Goal: Task Accomplishment & Management: Complete application form

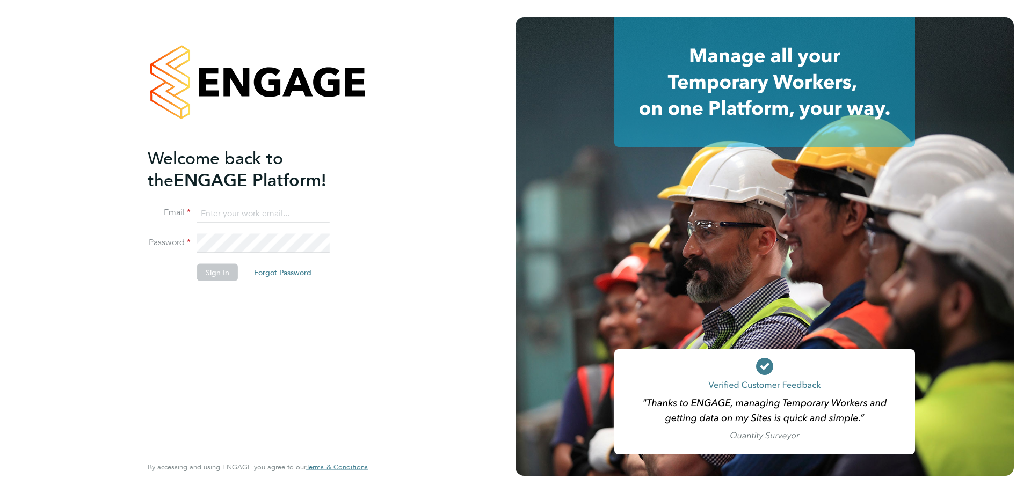
type input "resourceteam@tss.uk.com"
click at [230, 270] on button "Sign In" at bounding box center [217, 272] width 41 height 17
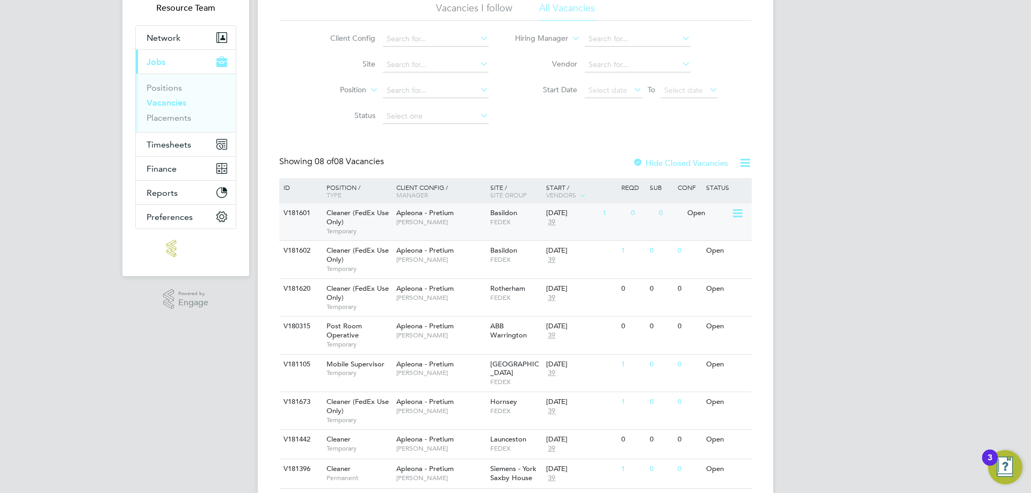
scroll to position [104, 0]
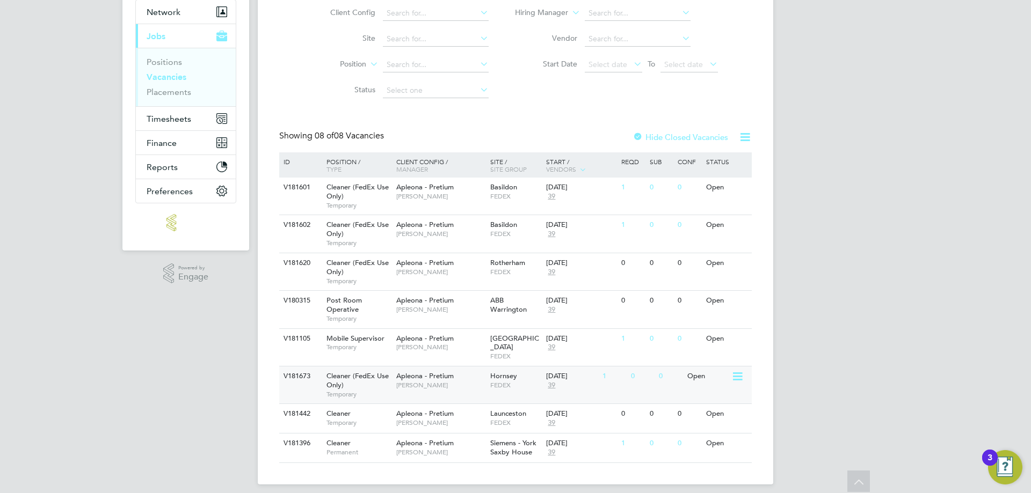
click at [515, 381] on span "FEDEX" at bounding box center [515, 385] width 51 height 9
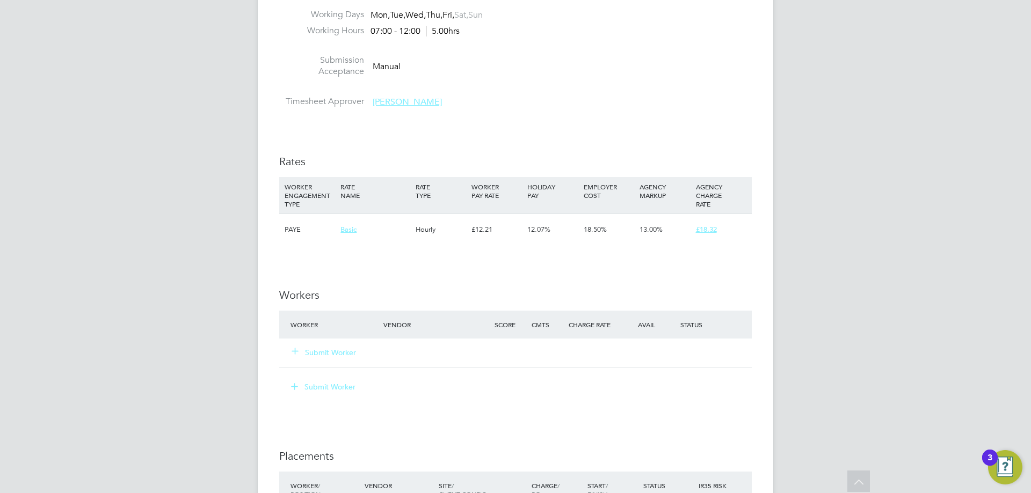
scroll to position [805, 0]
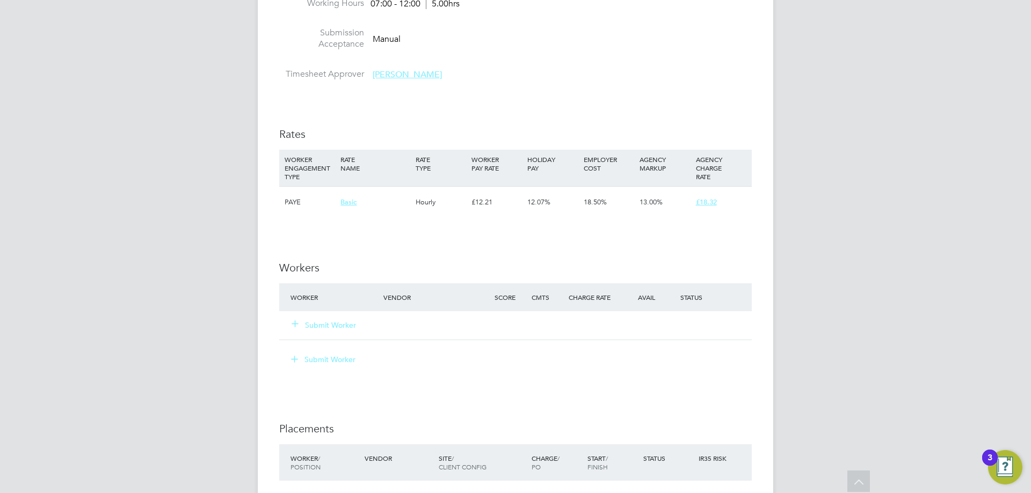
click at [316, 322] on button "Submit Worker" at bounding box center [324, 325] width 64 height 11
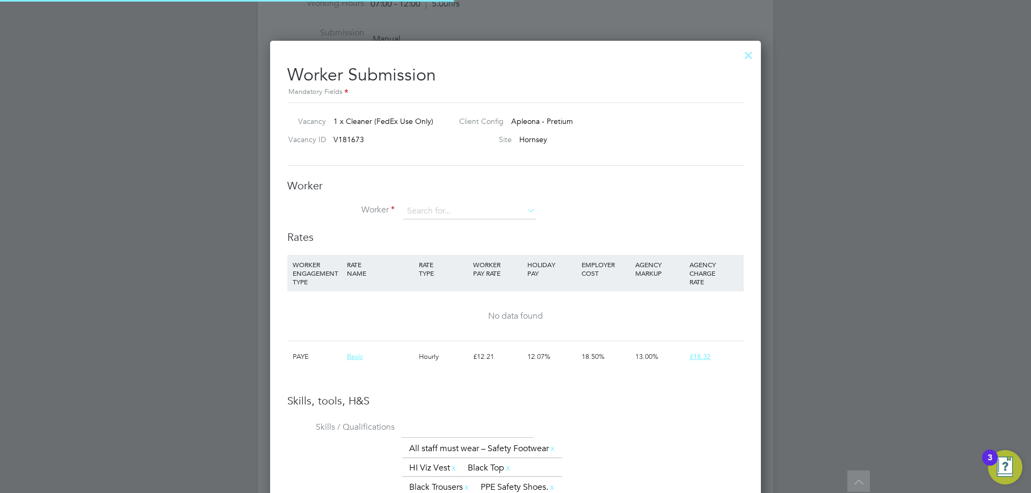
scroll to position [745, 491]
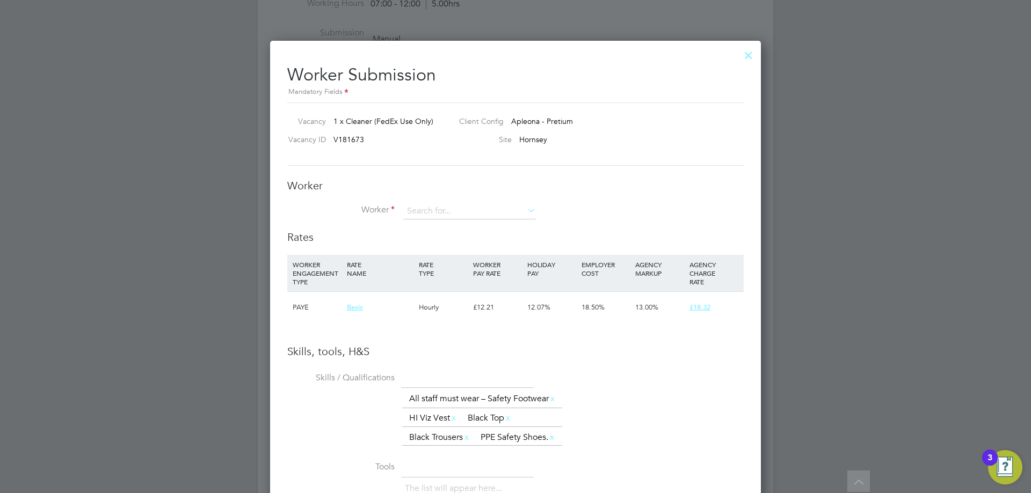
click at [746, 54] on div at bounding box center [748, 52] width 19 height 19
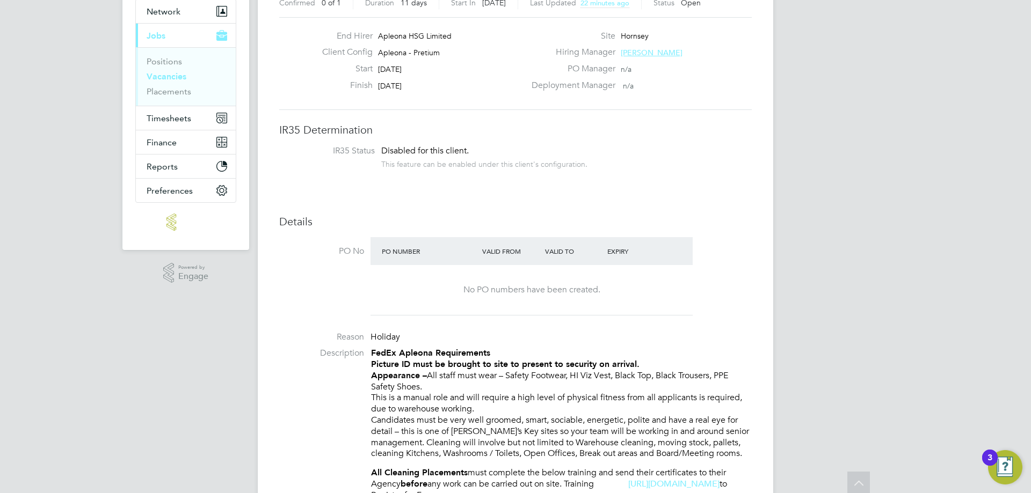
scroll to position [0, 0]
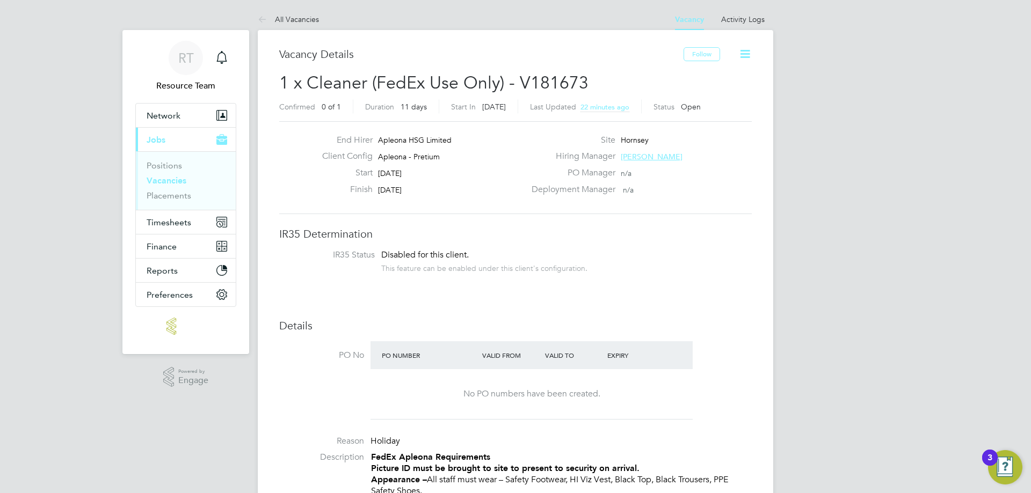
click at [591, 110] on span "22 minutes ago" at bounding box center [604, 107] width 49 height 9
click at [591, 110] on span "01 Oct 2025, 15:36" at bounding box center [600, 107] width 41 height 9
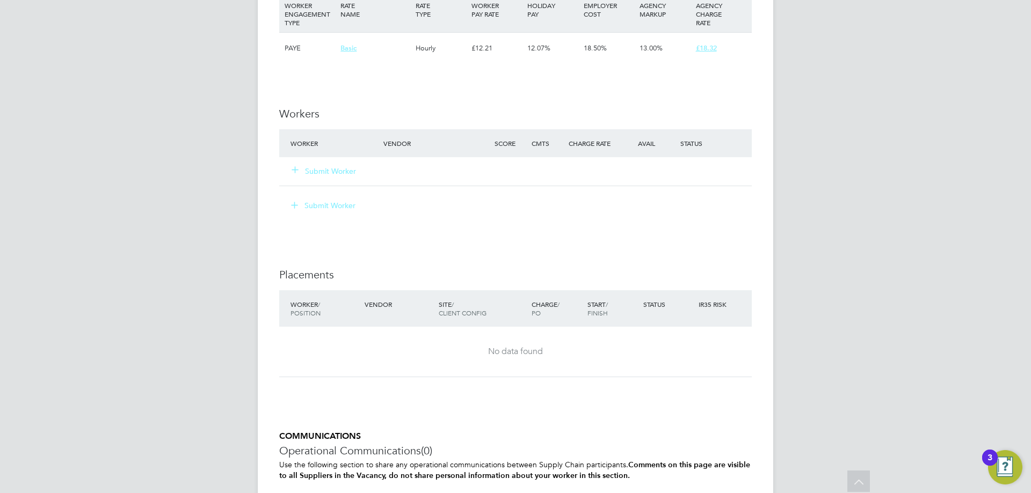
scroll to position [966, 0]
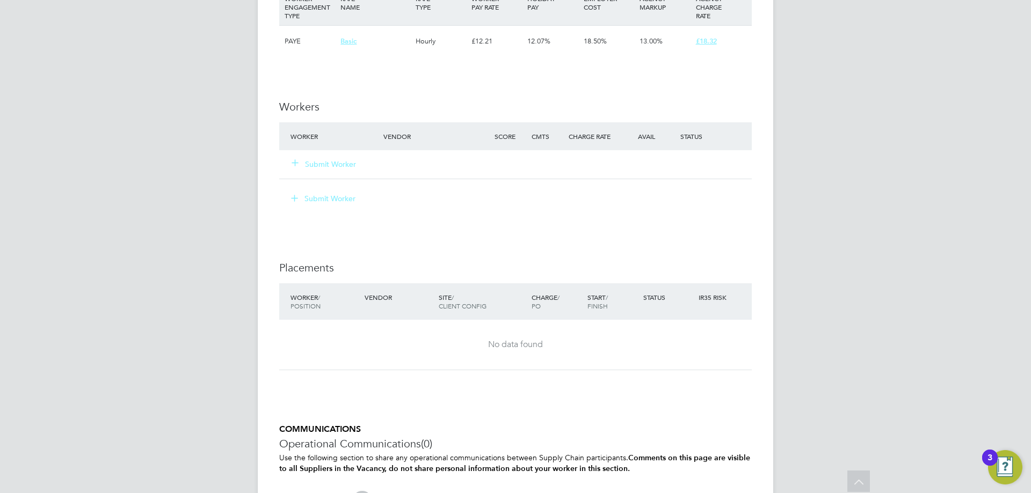
click at [333, 165] on button "Submit Worker" at bounding box center [324, 164] width 64 height 11
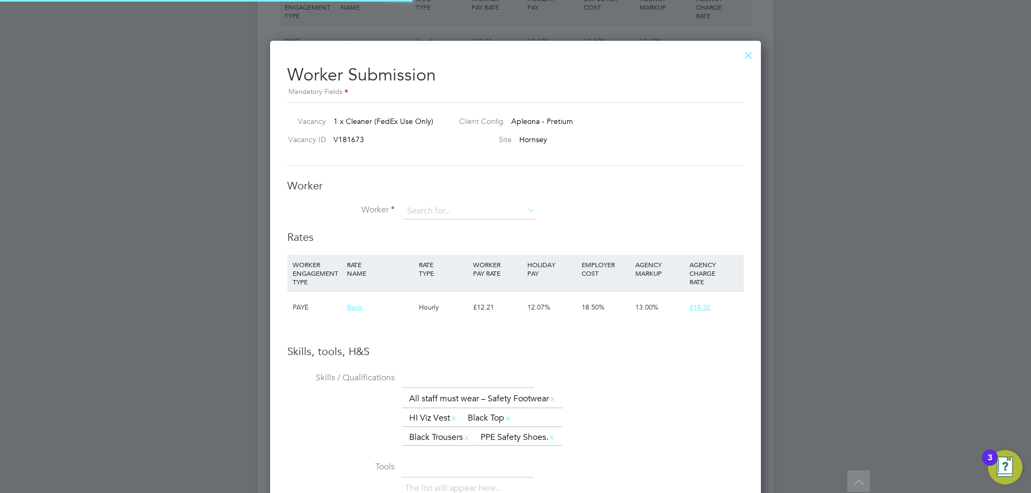
scroll to position [745, 491]
click at [460, 220] on li "Worker" at bounding box center [515, 216] width 456 height 27
click at [463, 212] on input at bounding box center [469, 211] width 133 height 16
type input "irshi il"
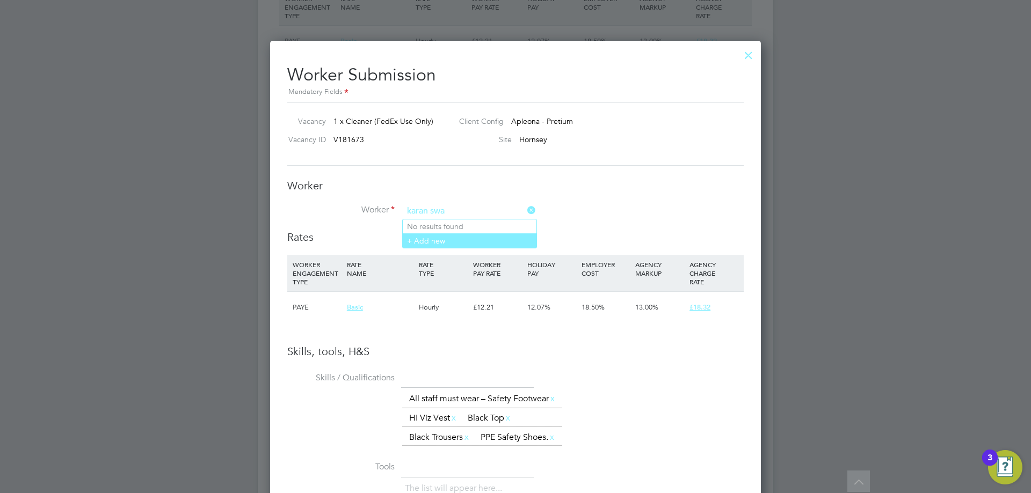
type input "karan swa"
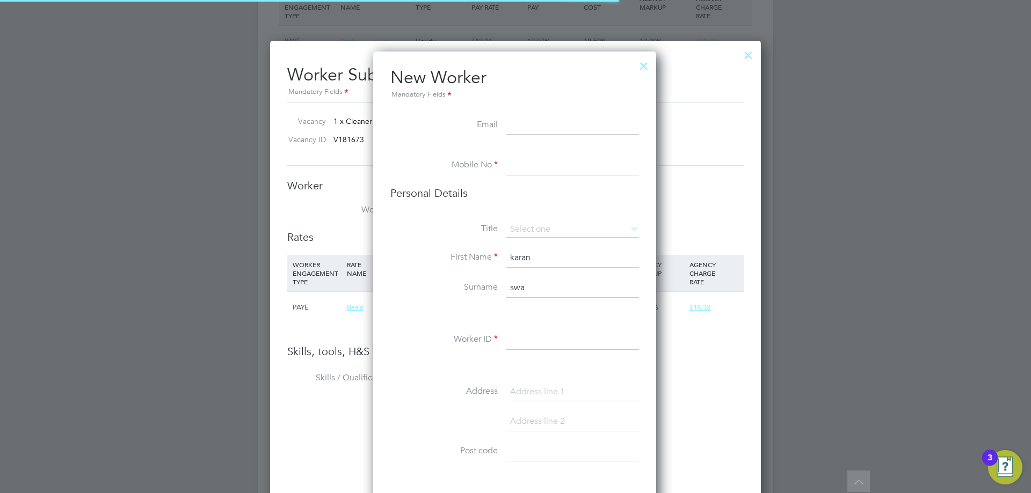
scroll to position [908, 285]
drag, startPoint x: 463, startPoint y: 246, endPoint x: 467, endPoint y: 263, distance: 17.6
click at [648, 63] on div at bounding box center [643, 63] width 19 height 19
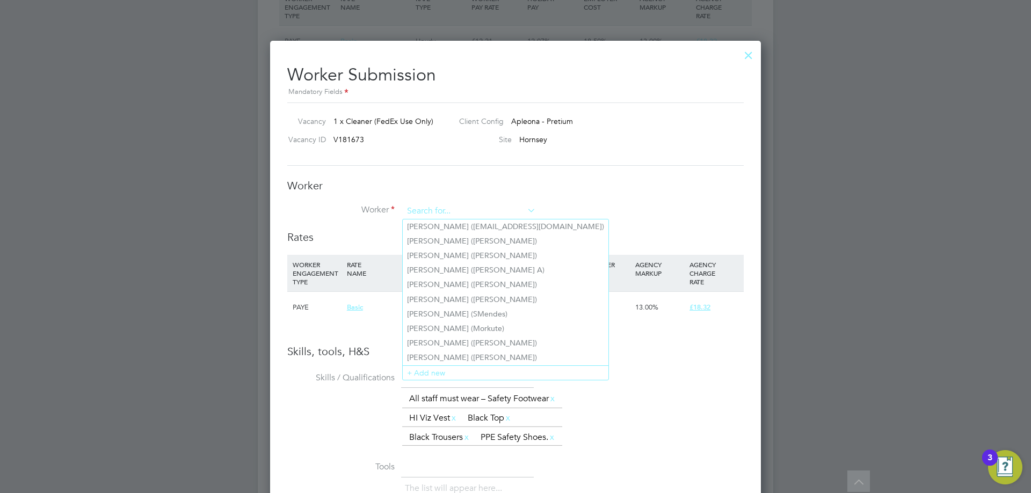
click at [472, 208] on input at bounding box center [469, 211] width 133 height 16
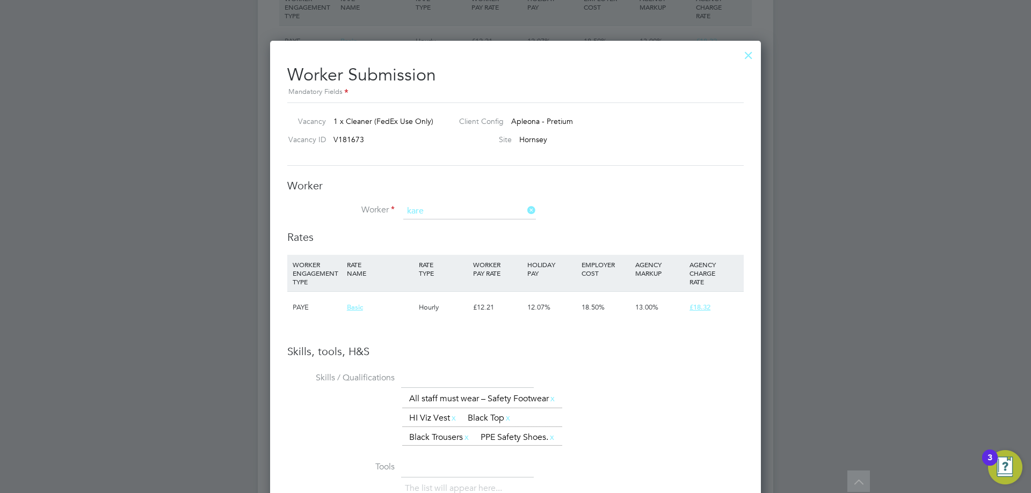
click at [473, 220] on li "Kare n Swaby (UR1285F3)" at bounding box center [471, 227] width 136 height 14
type input "Karen Swaby (UR1285F3)"
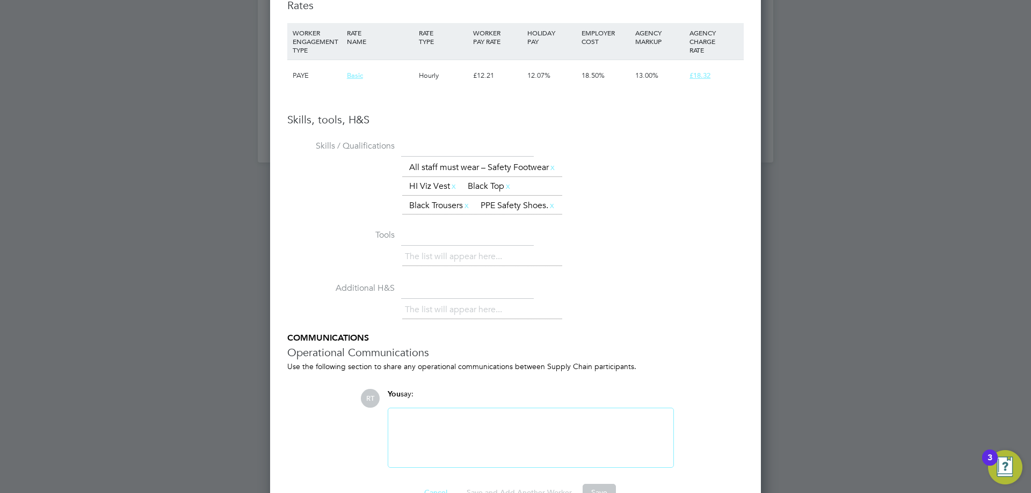
scroll to position [1497, 0]
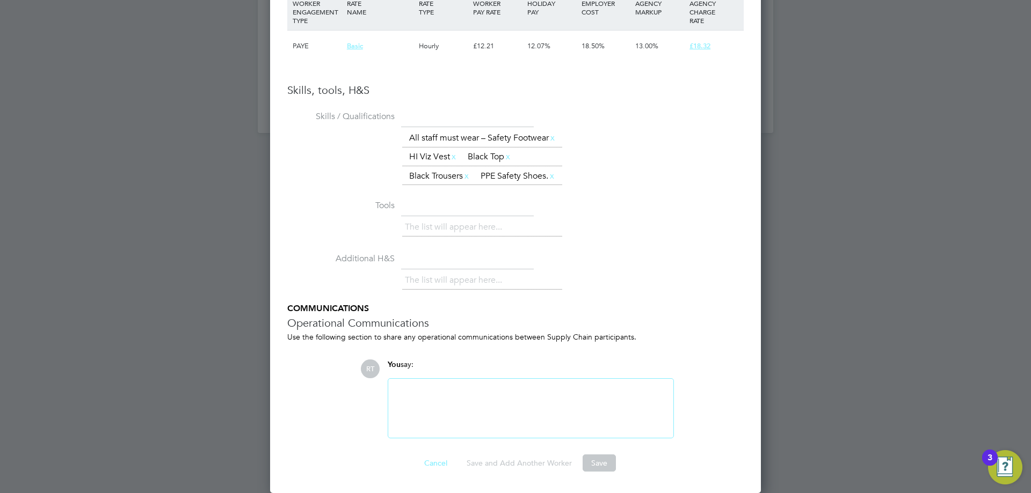
click at [435, 376] on div "You say:" at bounding box center [531, 369] width 286 height 19
click at [413, 393] on div at bounding box center [531, 408] width 272 height 46
click at [715, 350] on ul "Skills / Qualifications The list will appear here... All staff must wear – Safe…" at bounding box center [515, 273] width 456 height 331
click at [607, 459] on button "Save" at bounding box center [599, 463] width 33 height 17
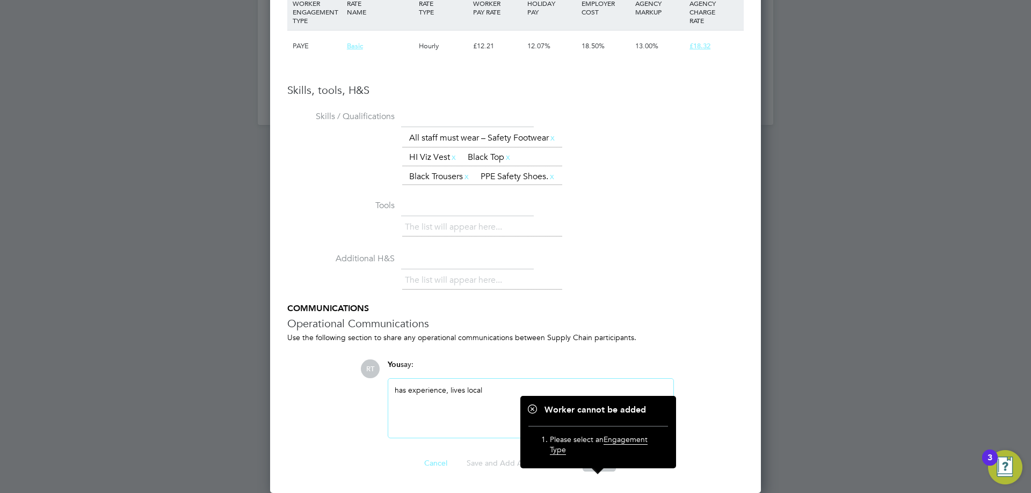
scroll to position [1175, 0]
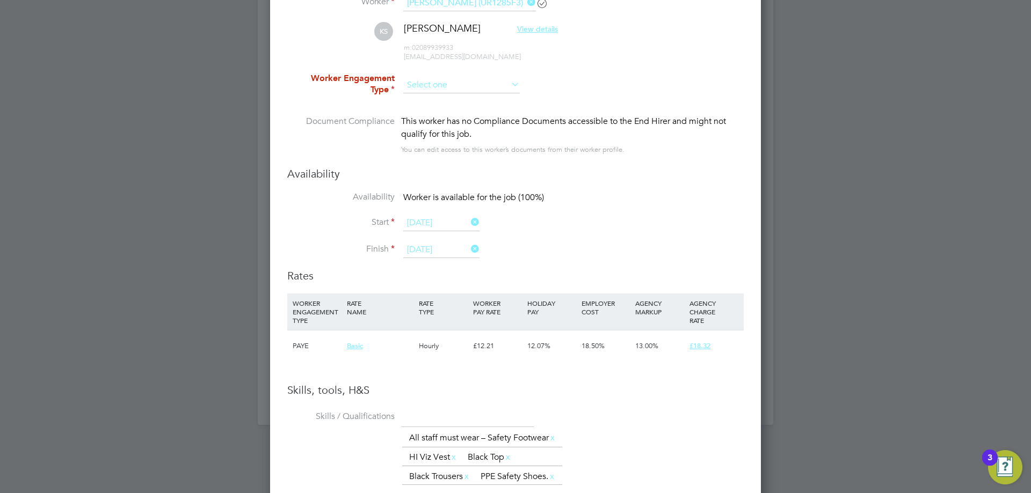
click at [432, 90] on input at bounding box center [461, 85] width 117 height 16
click at [432, 114] on li "PAYE" at bounding box center [462, 114] width 118 height 14
type input "PAYE"
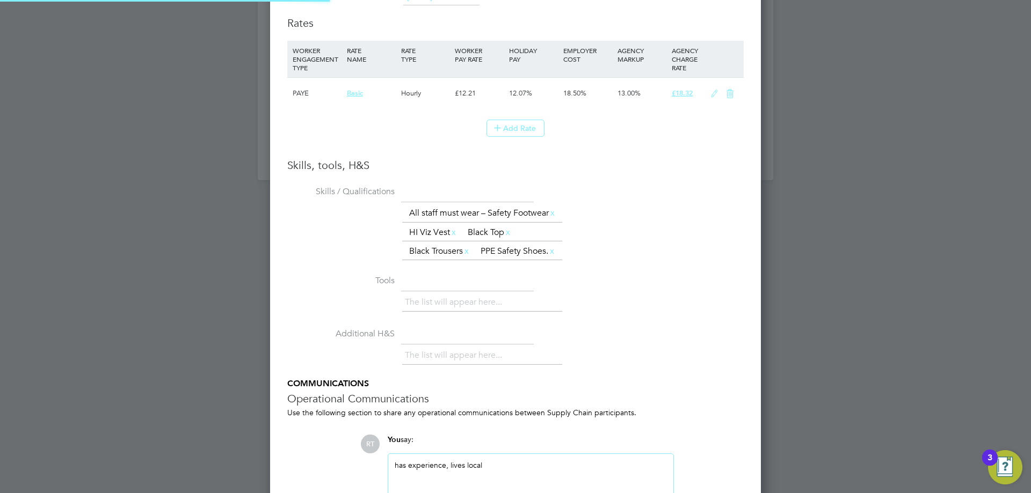
scroll to position [1525, 0]
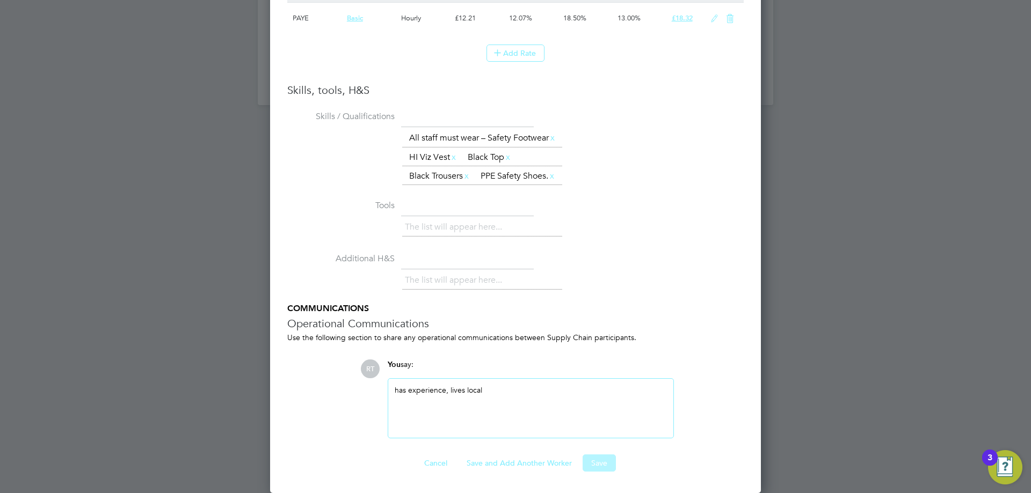
click at [608, 471] on button "Save" at bounding box center [599, 463] width 33 height 17
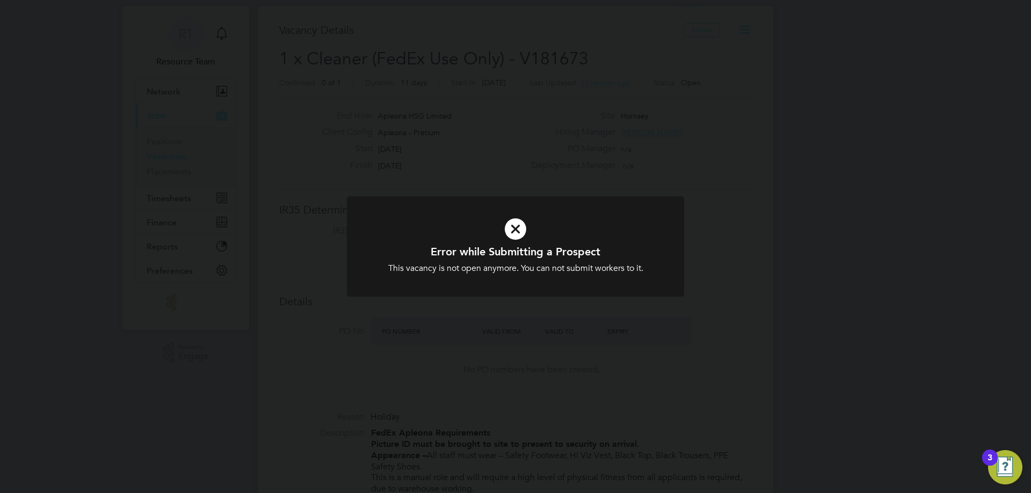
scroll to position [0, 0]
click at [489, 178] on div "Error while Submitting a Prospect This vacancy is not open anymore. You can not…" at bounding box center [515, 246] width 1031 height 493
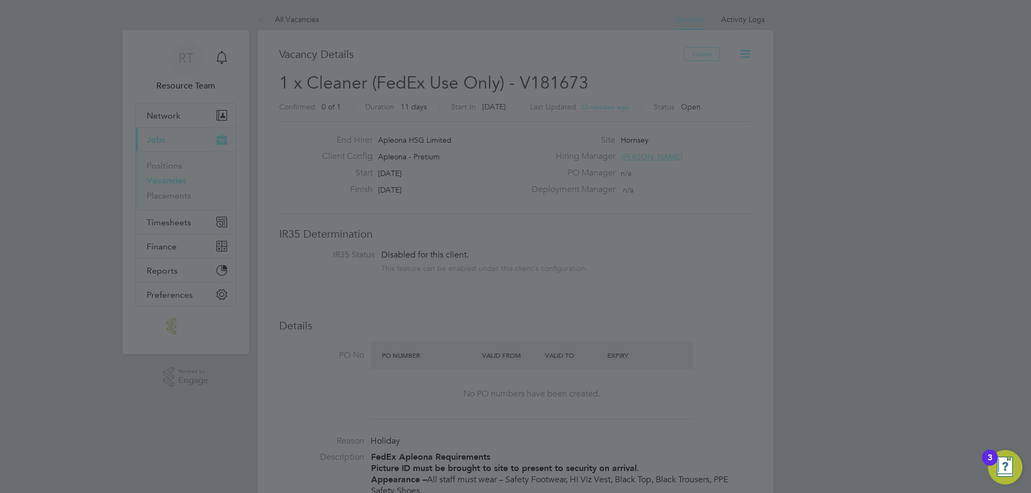
click at [499, 214] on div at bounding box center [515, 246] width 1031 height 493
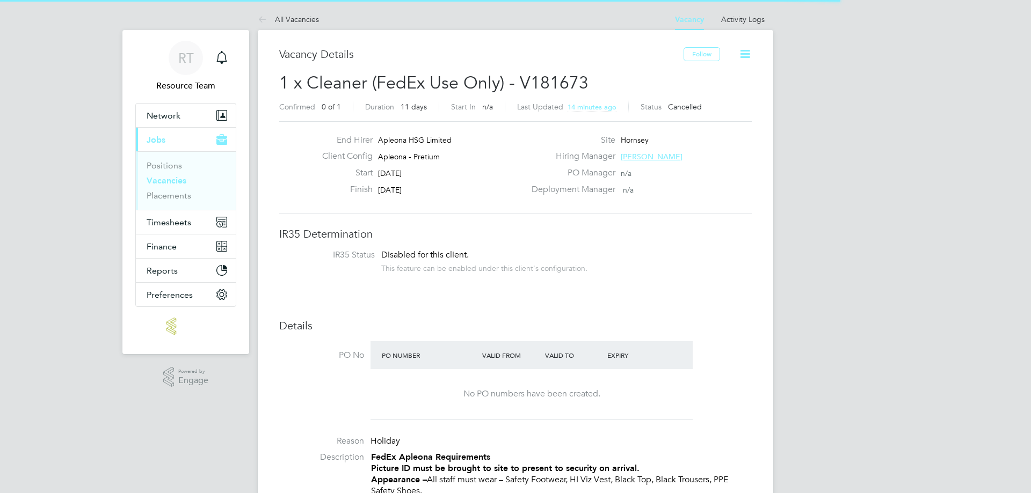
scroll to position [32, 75]
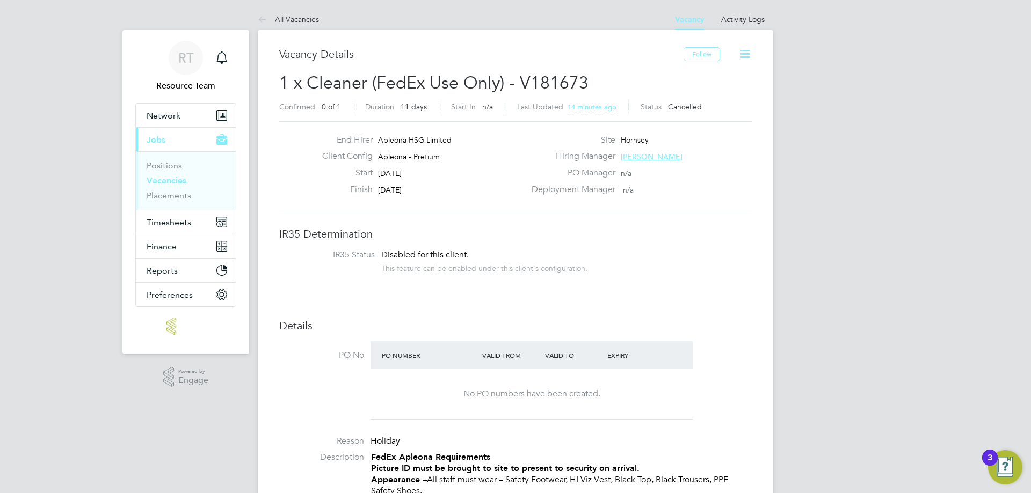
click at [267, 25] on icon at bounding box center [264, 19] width 13 height 13
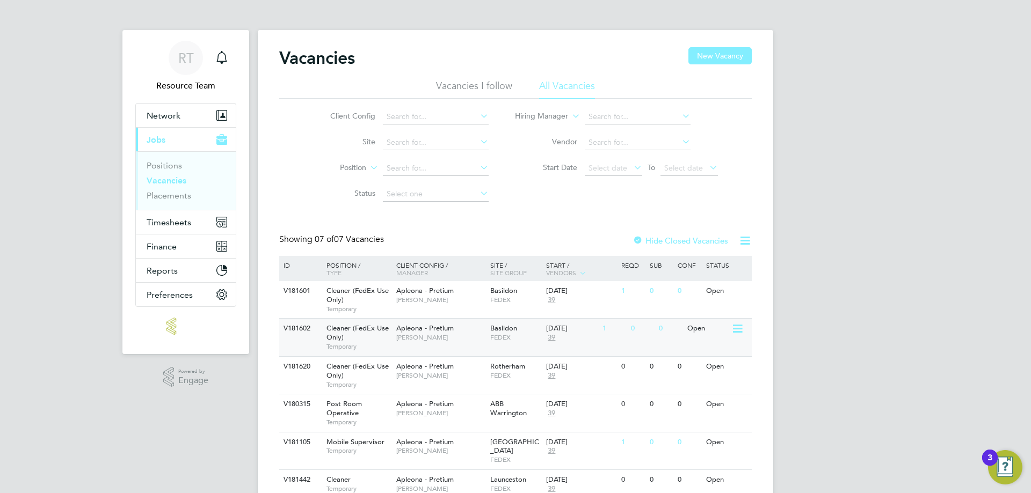
scroll to position [66, 0]
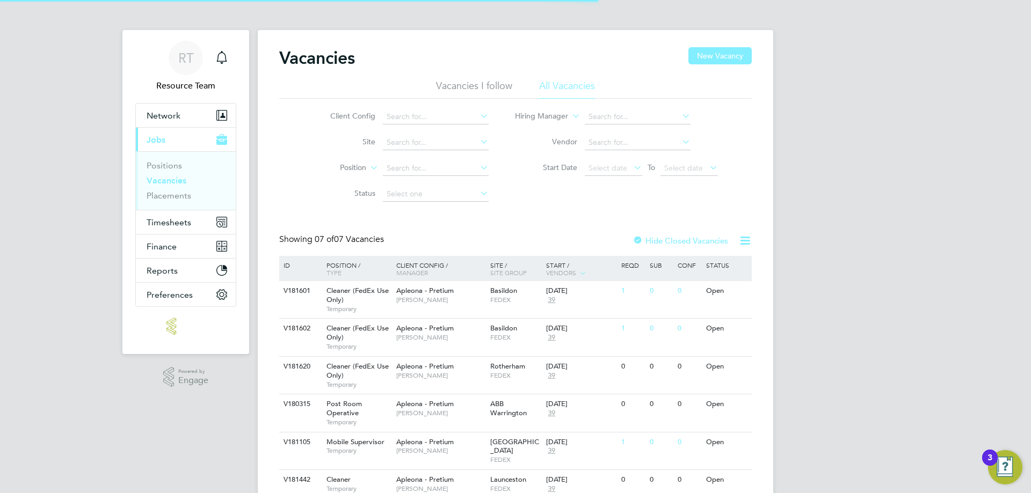
scroll to position [66, 0]
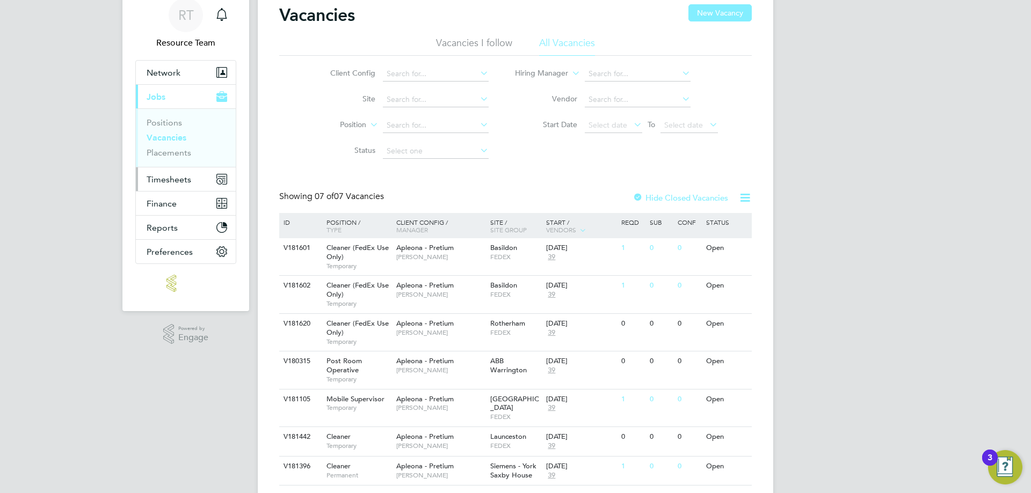
scroll to position [66, 0]
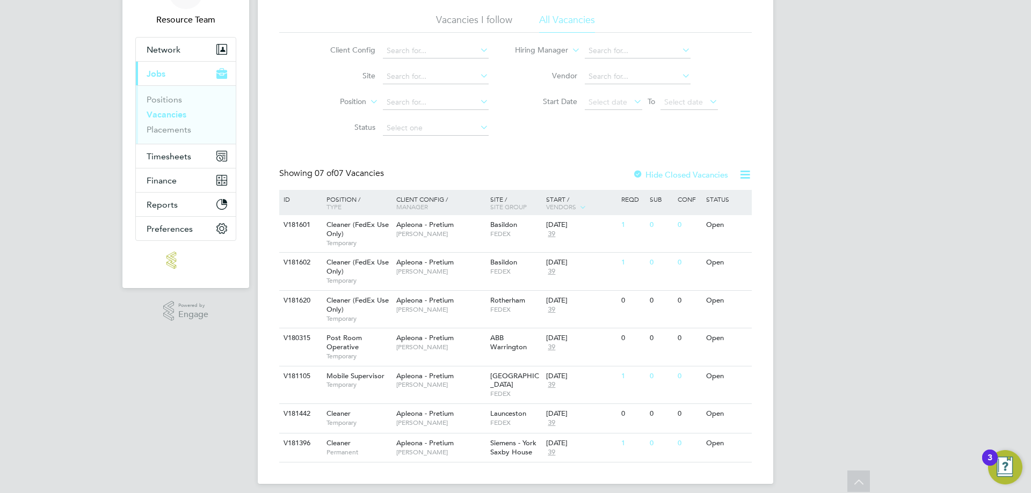
click at [647, 178] on label "Hide Closed Vacancies" at bounding box center [680, 175] width 96 height 10
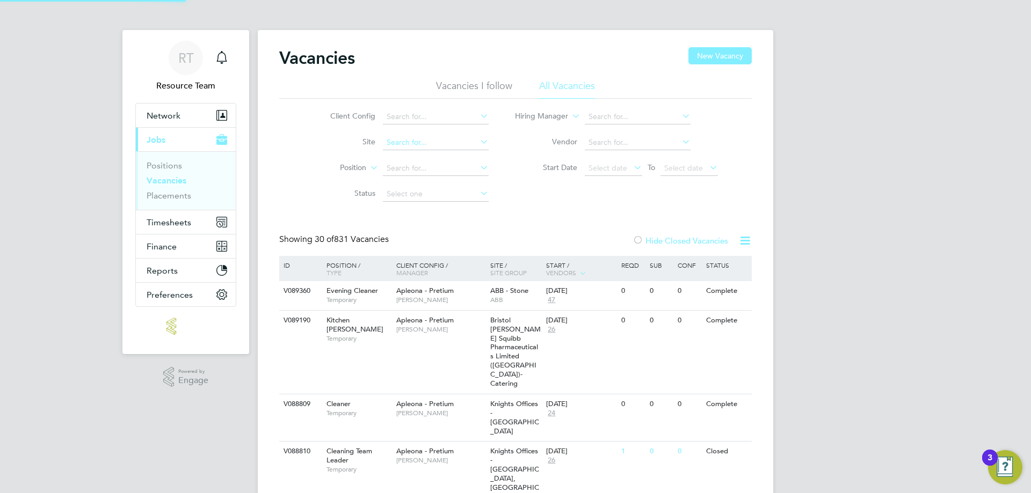
click at [424, 147] on input at bounding box center [436, 142] width 106 height 15
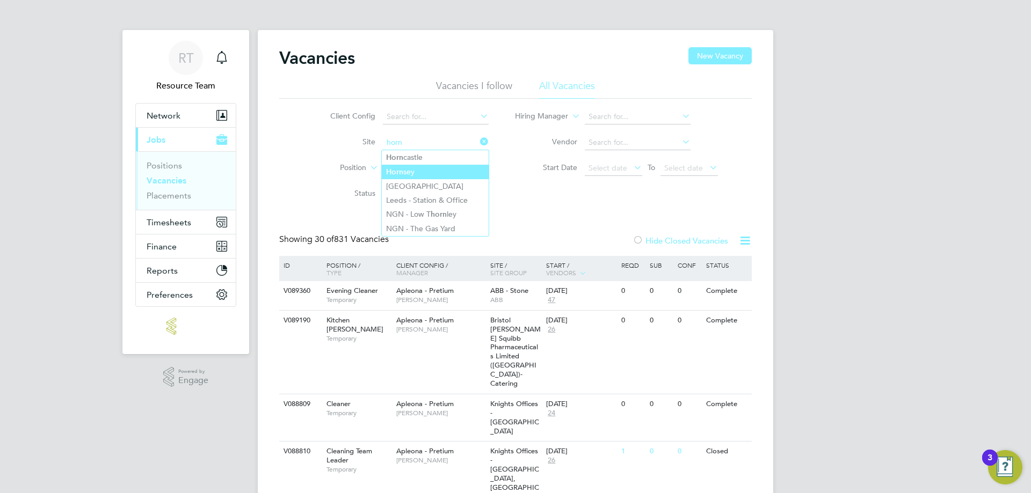
click at [432, 169] on li "Horn sey" at bounding box center [435, 172] width 107 height 14
type input "Hornsey"
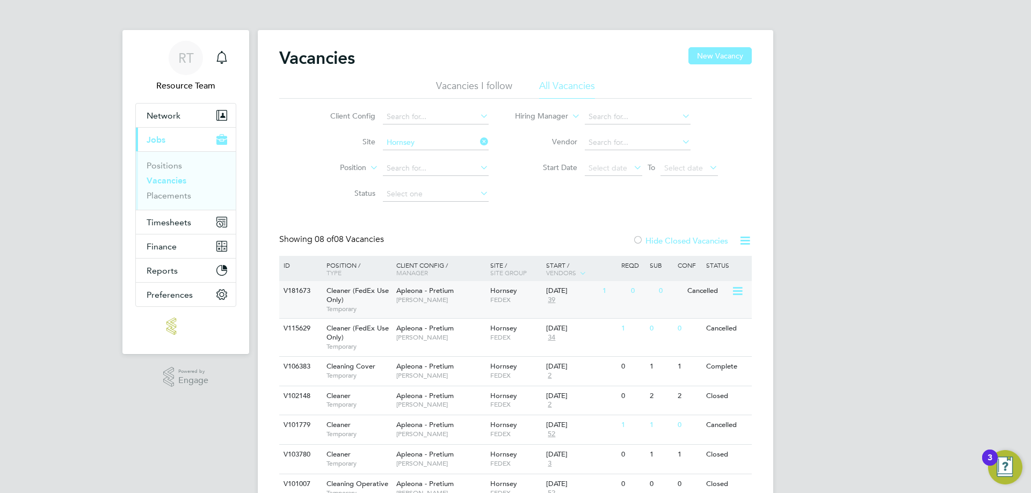
click at [719, 301] on div "V181673 Cleaner (FedEx Use Only) Temporary Apleona - Pretium Tracy Sellick Horn…" at bounding box center [515, 299] width 472 height 37
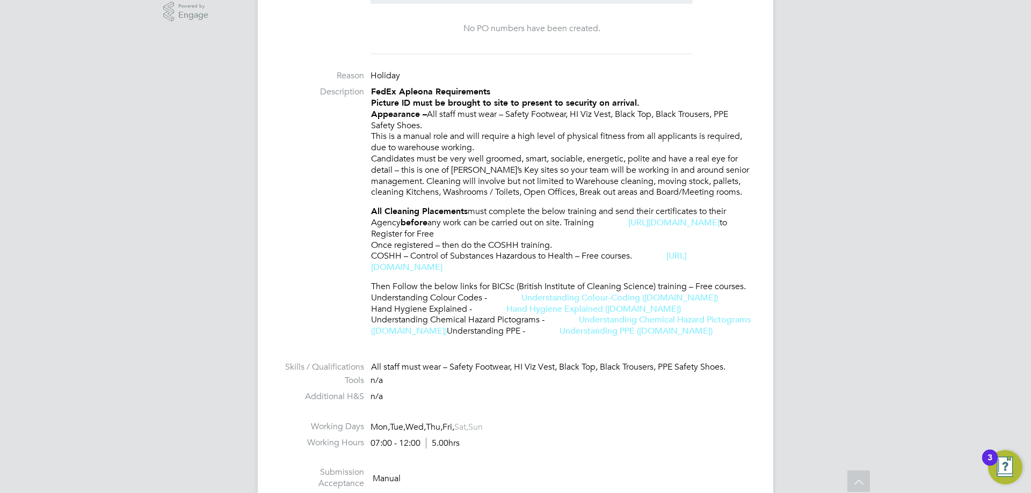
scroll to position [322, 0]
